Goal: Task Accomplishment & Management: Use online tool/utility

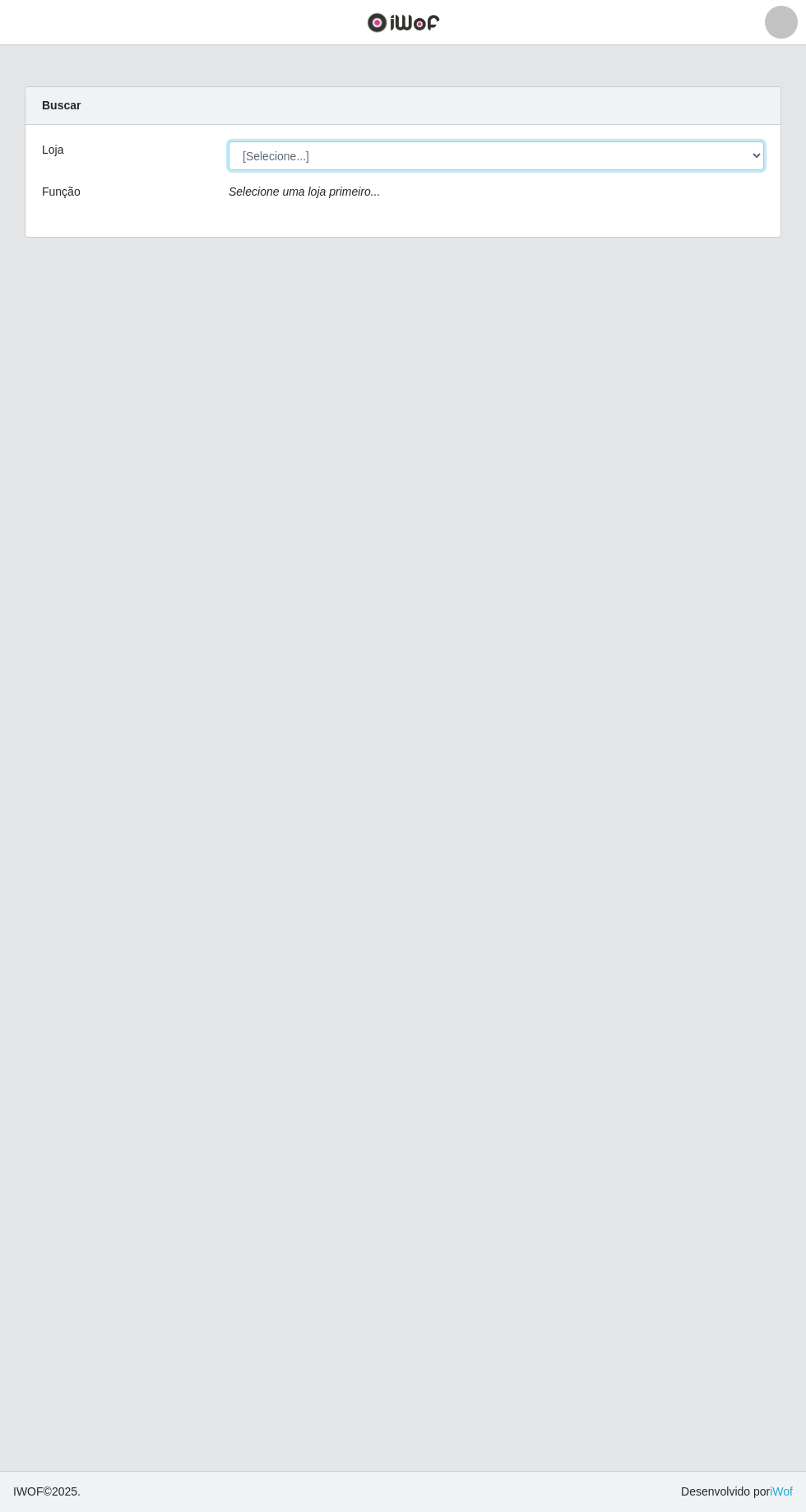
click at [750, 156] on select "[Selecione...] [GEOGRAPHIC_DATA] - [GEOGRAPHIC_DATA] - [GEOGRAPHIC_DATA] - [GEO…" at bounding box center [496, 155] width 535 height 28
select select "508"
click at [229, 141] on select "[Selecione...] [GEOGRAPHIC_DATA] - [GEOGRAPHIC_DATA] - [GEOGRAPHIC_DATA] - [GEO…" at bounding box center [496, 155] width 535 height 28
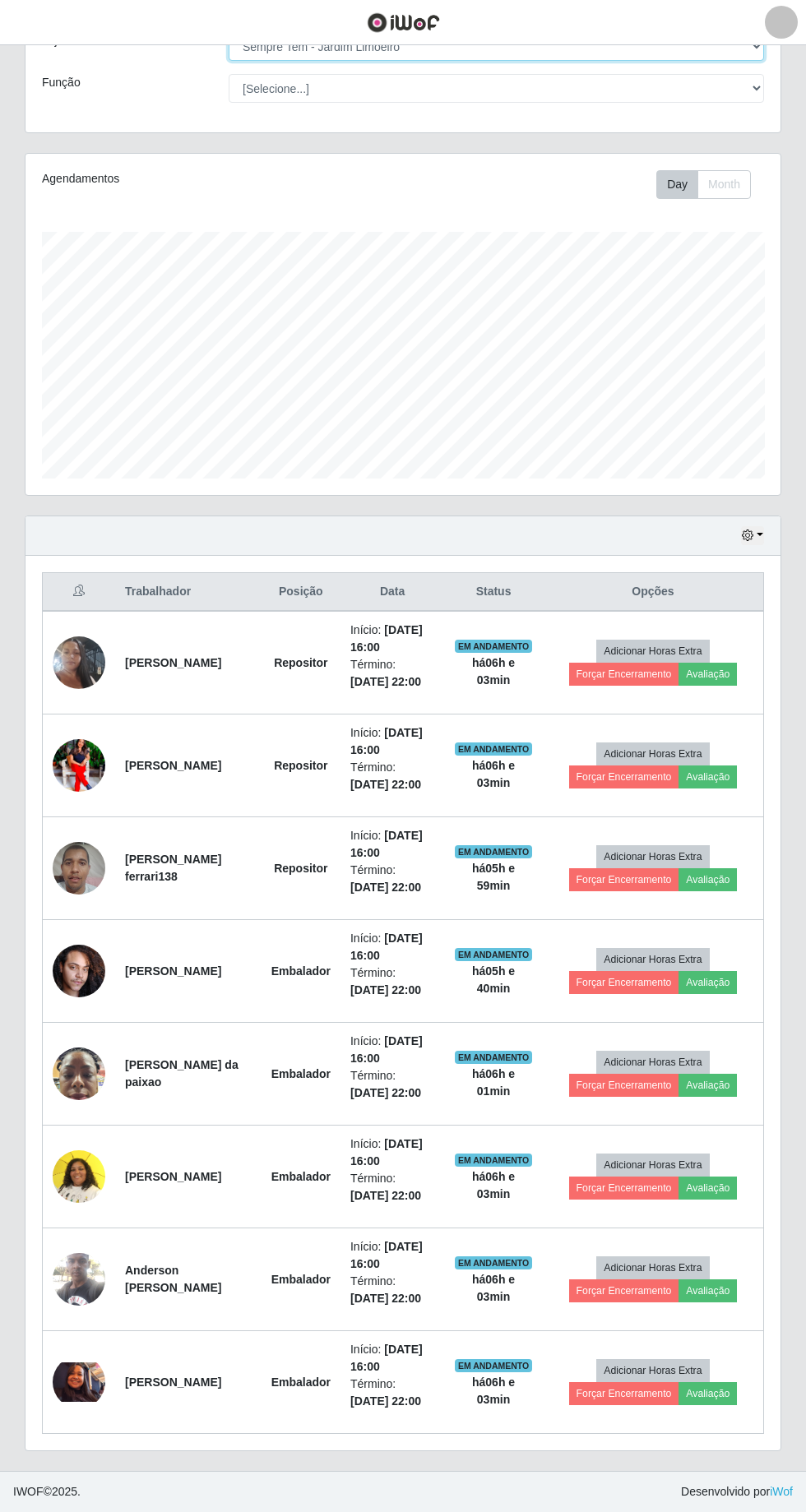
scroll to position [109, 0]
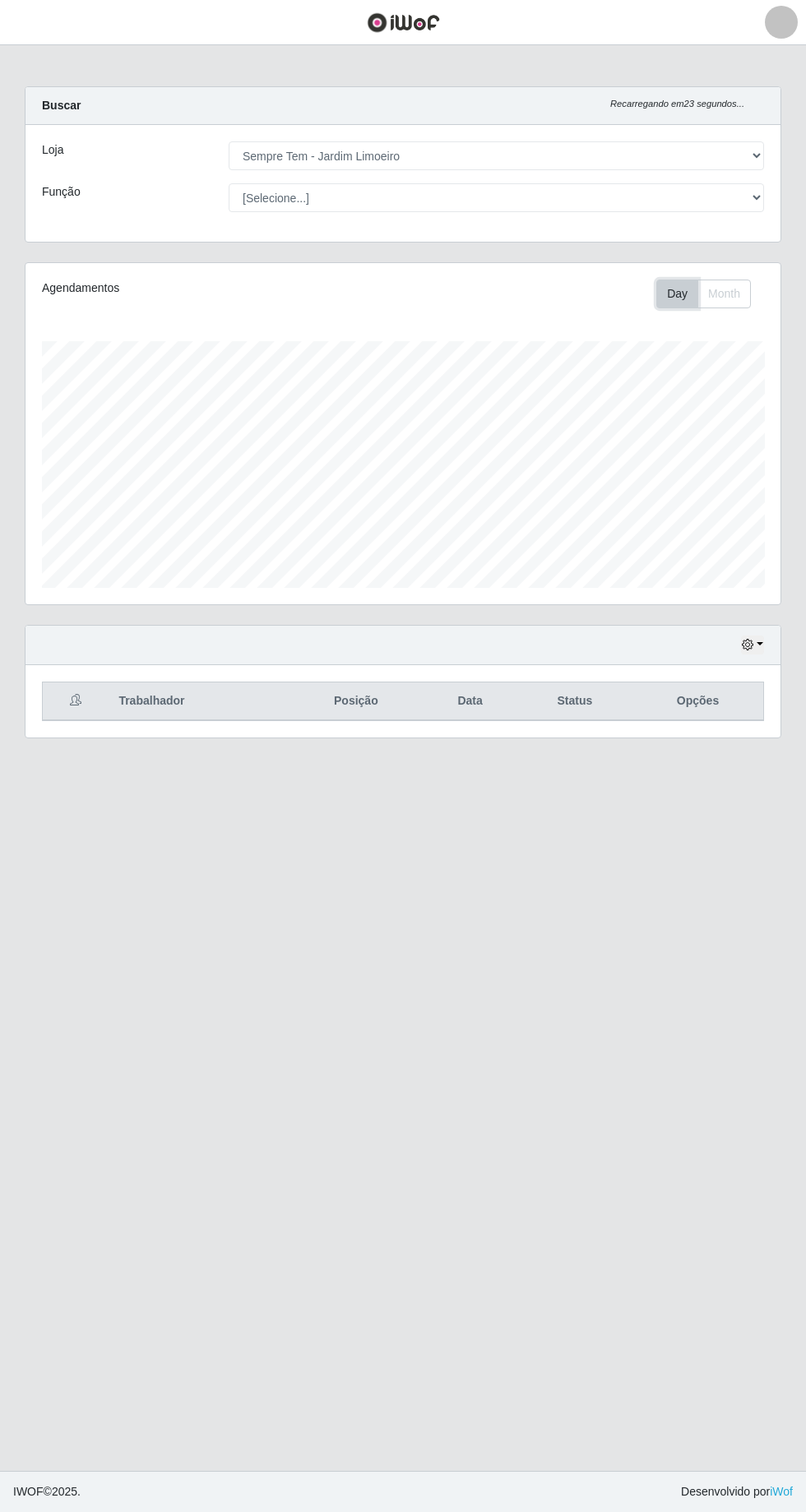
click at [680, 280] on button "Day" at bounding box center [676, 294] width 42 height 28
click at [705, 280] on button "Month" at bounding box center [724, 294] width 53 height 28
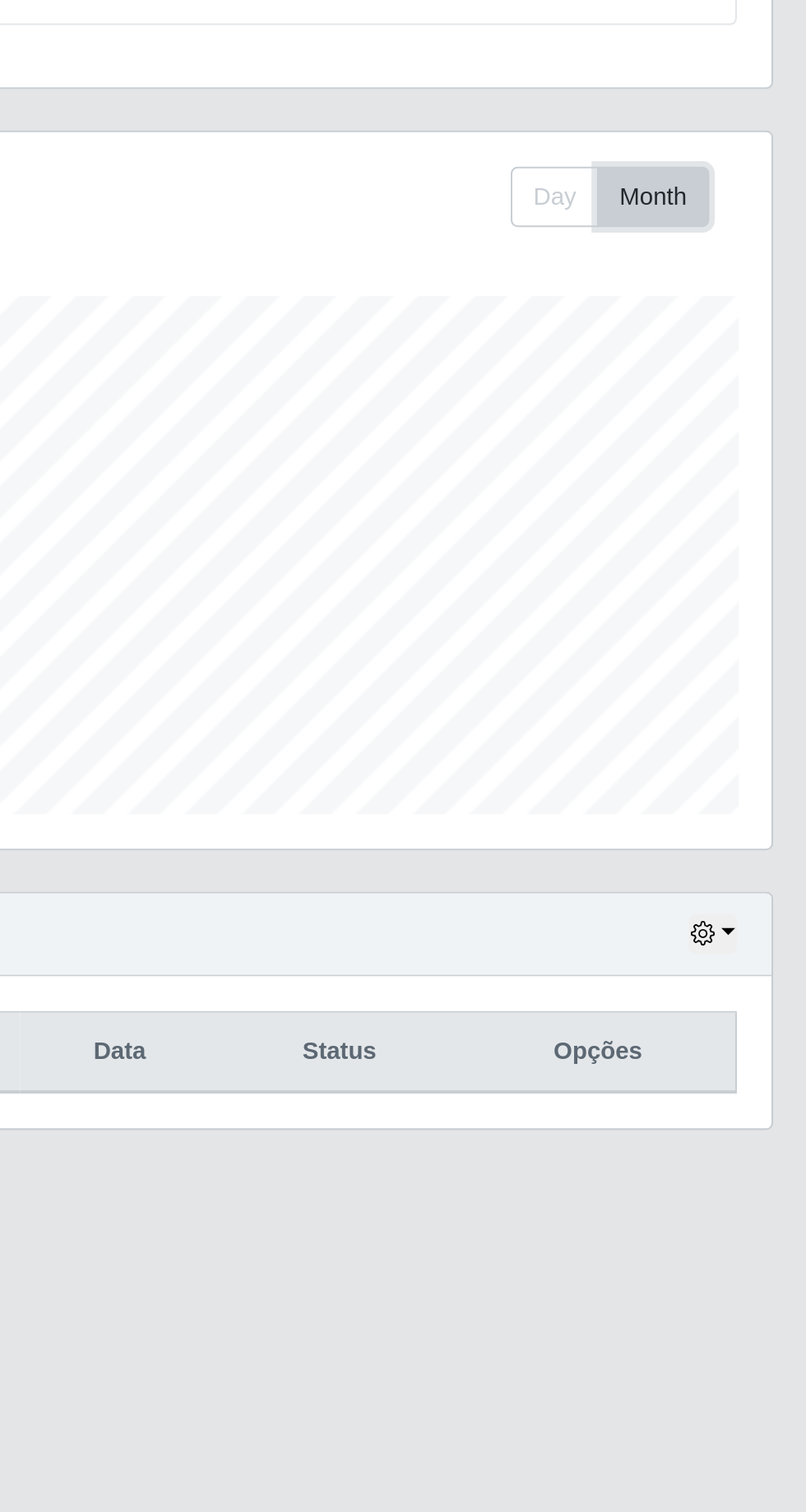
click at [736, 289] on button "Month" at bounding box center [724, 294] width 53 height 28
click at [721, 294] on button "Month" at bounding box center [724, 294] width 53 height 28
click at [685, 291] on button "Day" at bounding box center [676, 294] width 42 height 28
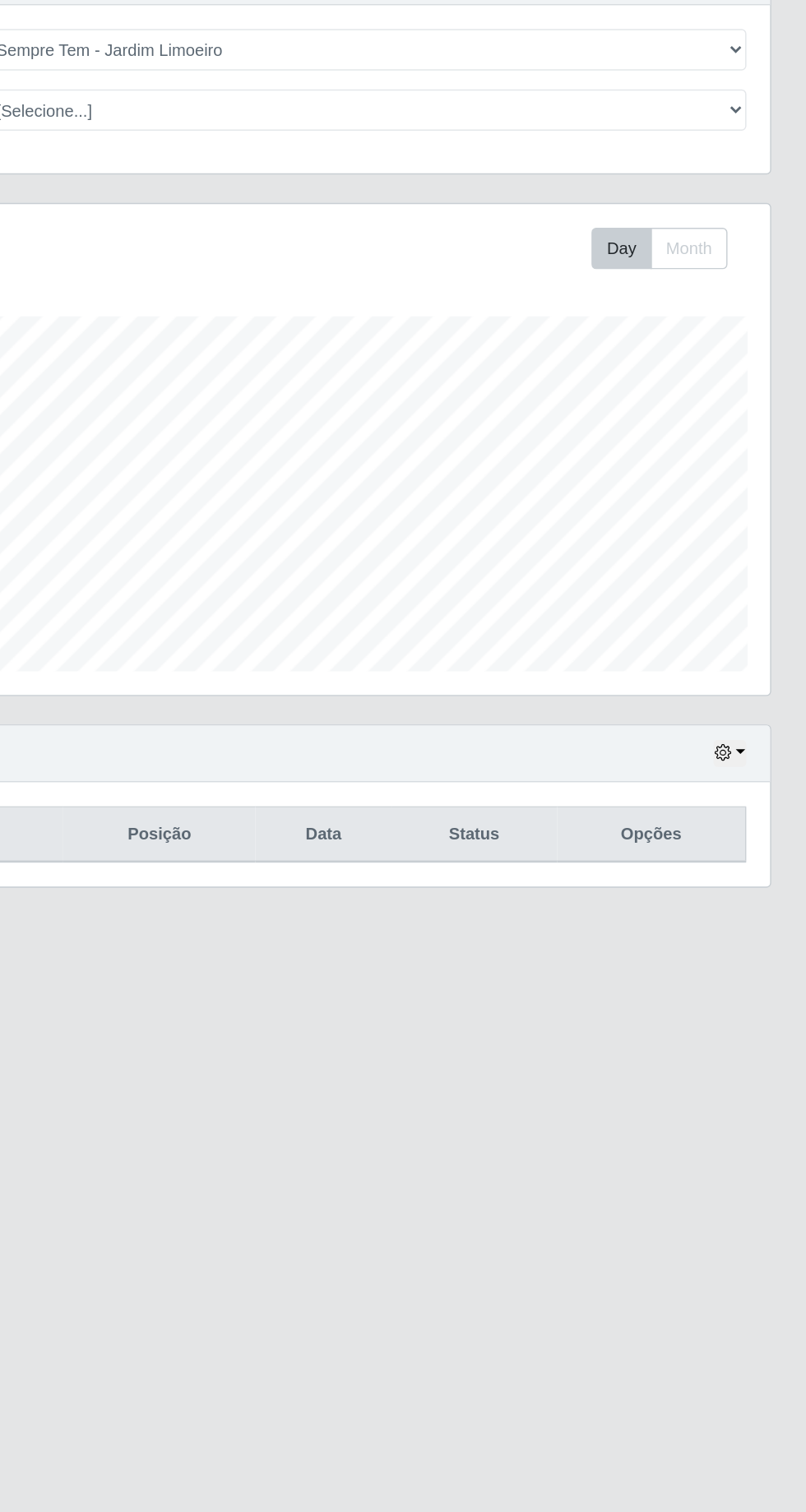
scroll to position [0, 0]
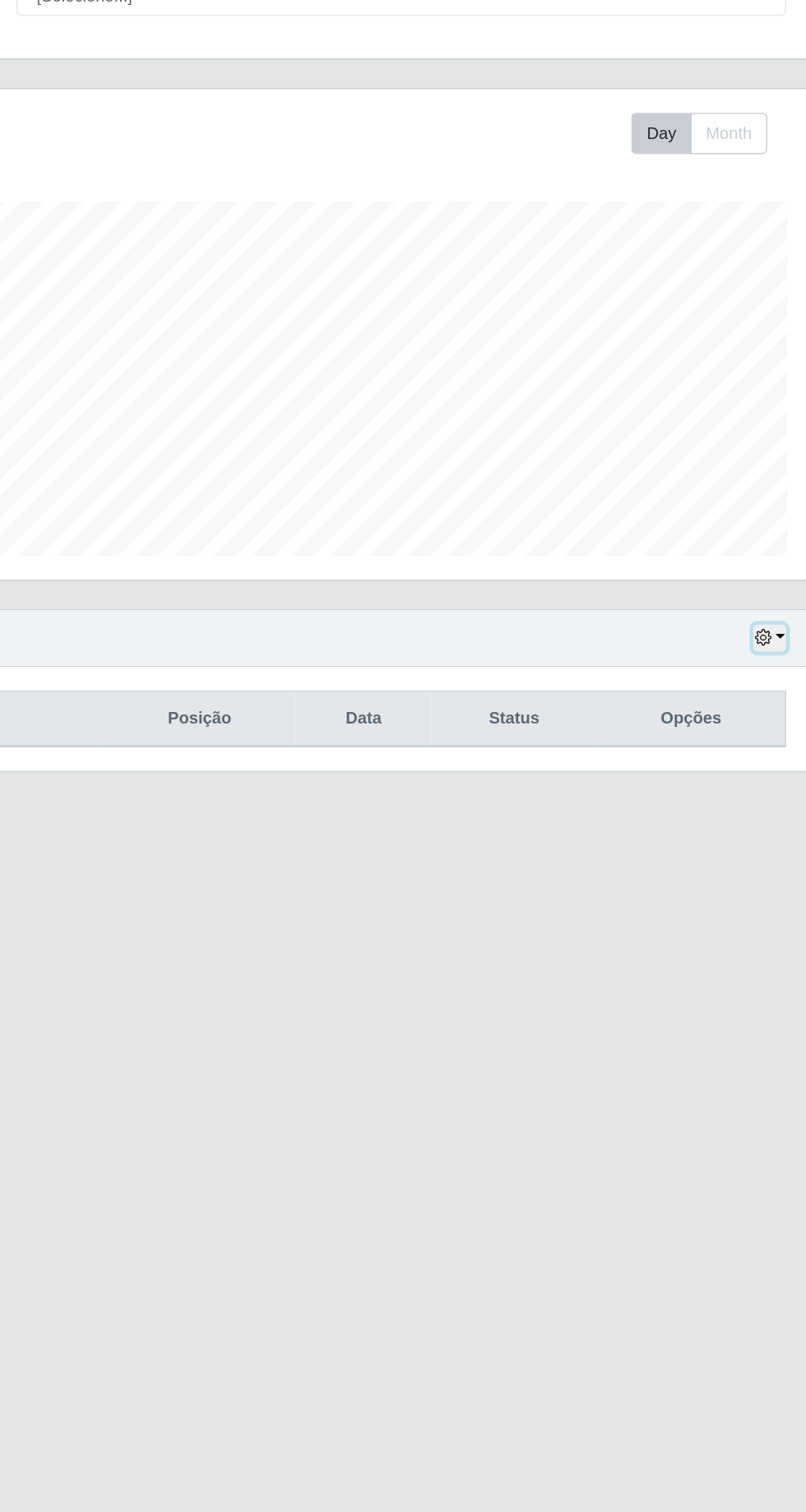
click at [748, 640] on icon "button" at bounding box center [747, 645] width 12 height 12
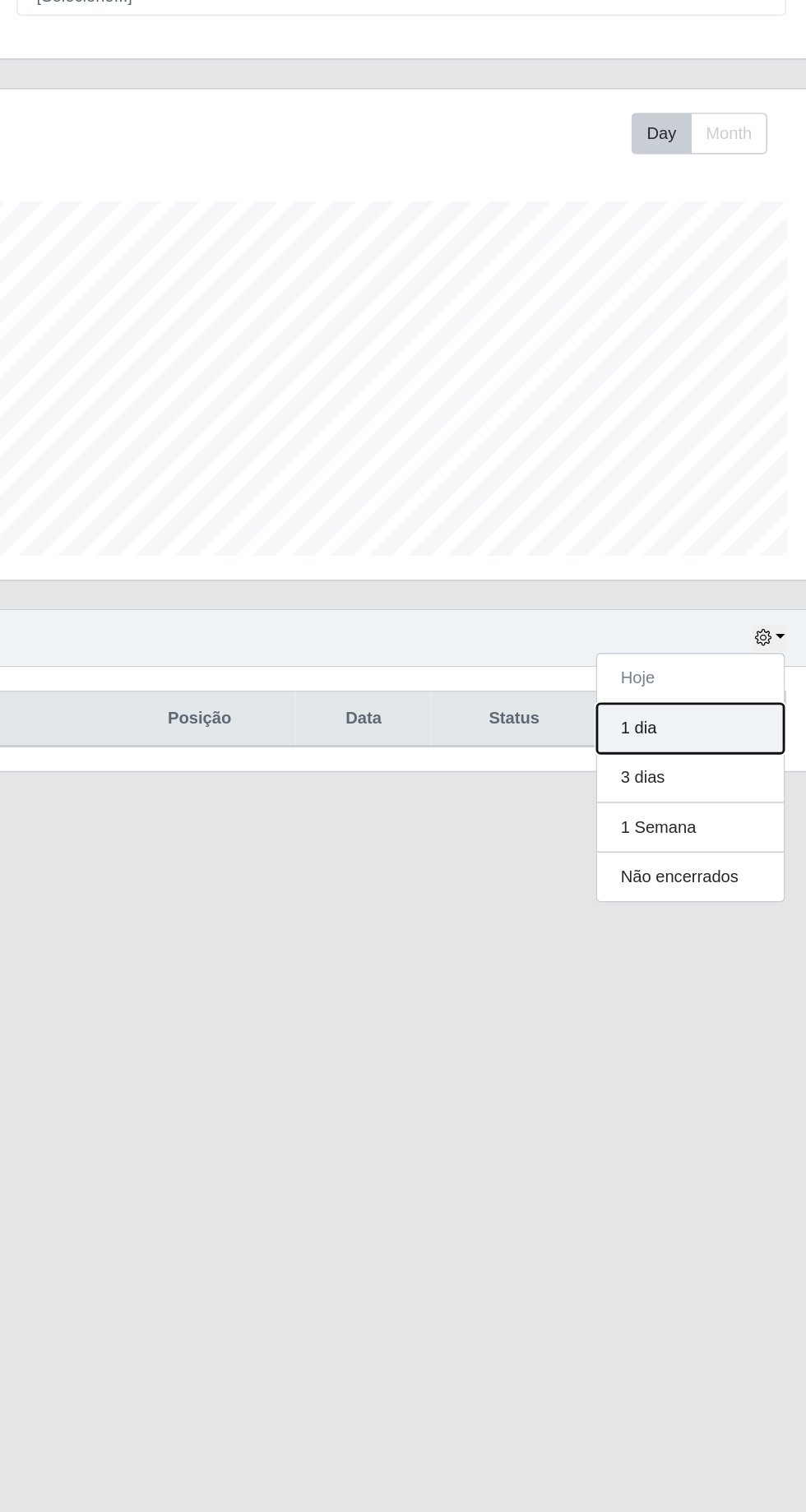
click at [699, 711] on button "1 dia" at bounding box center [697, 707] width 130 height 34
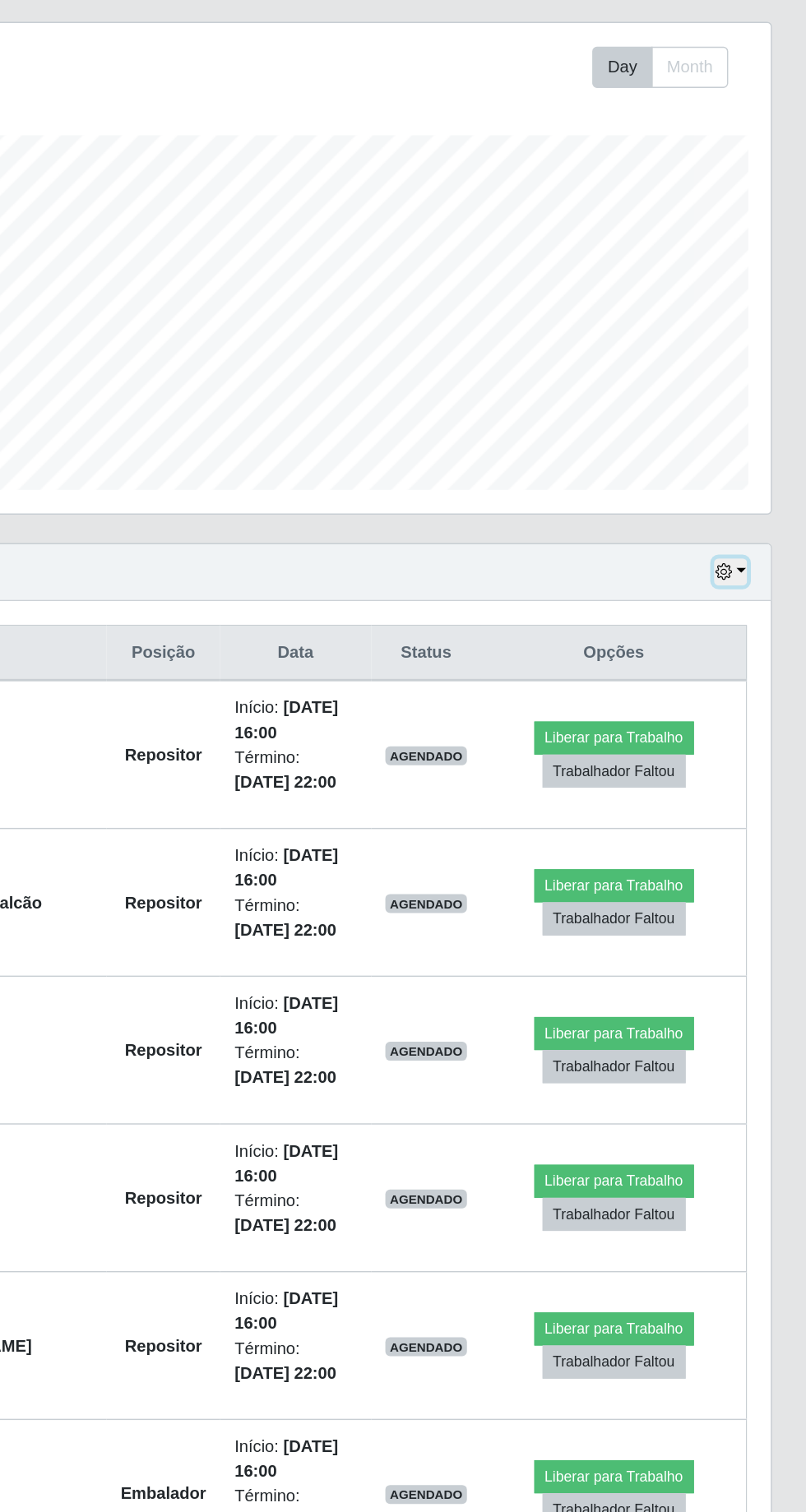
click at [760, 640] on button "button" at bounding box center [752, 644] width 23 height 19
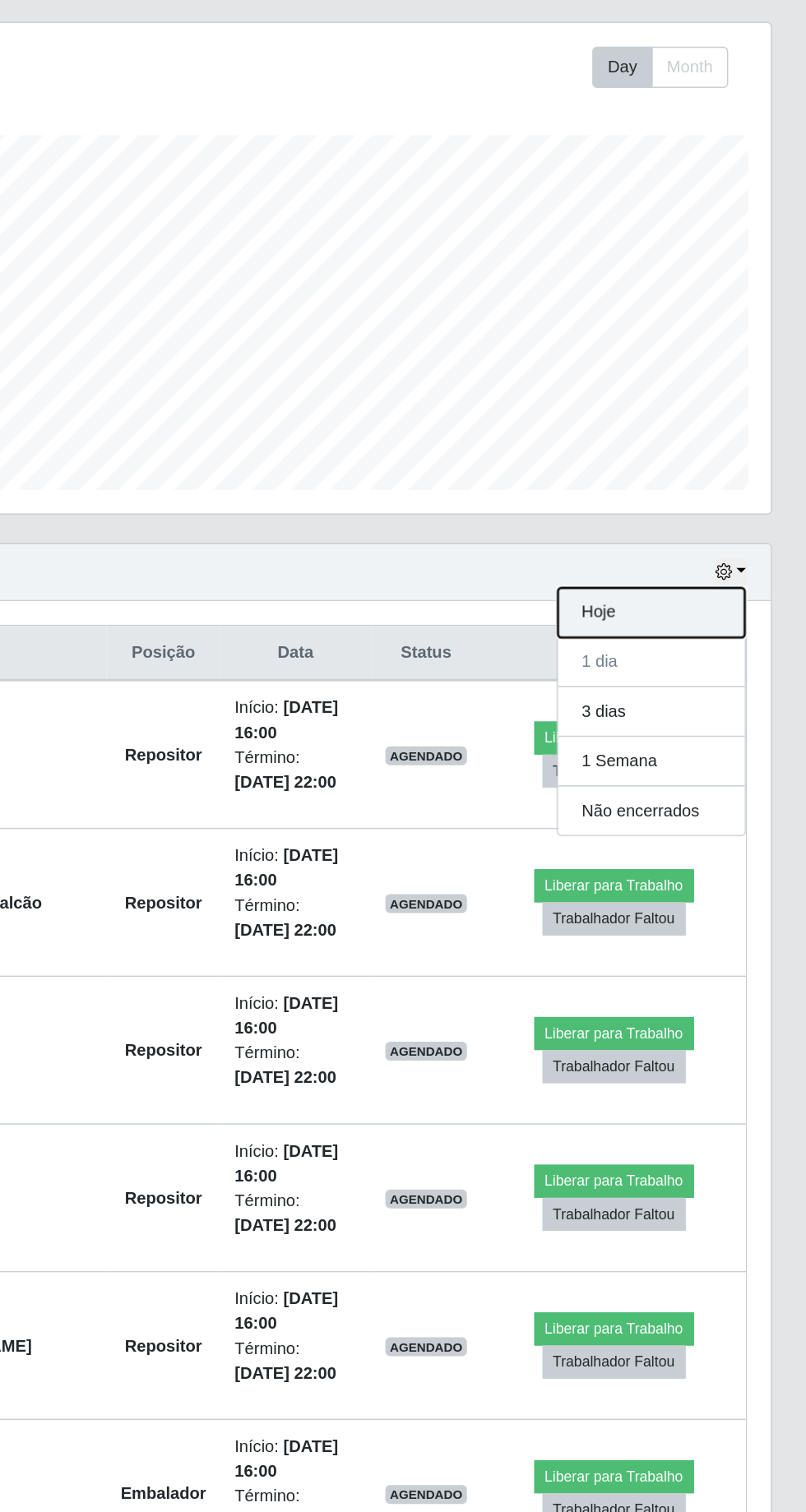
click at [702, 662] on button "Hoje" at bounding box center [697, 673] width 130 height 34
